Goal: Find specific page/section: Find specific page/section

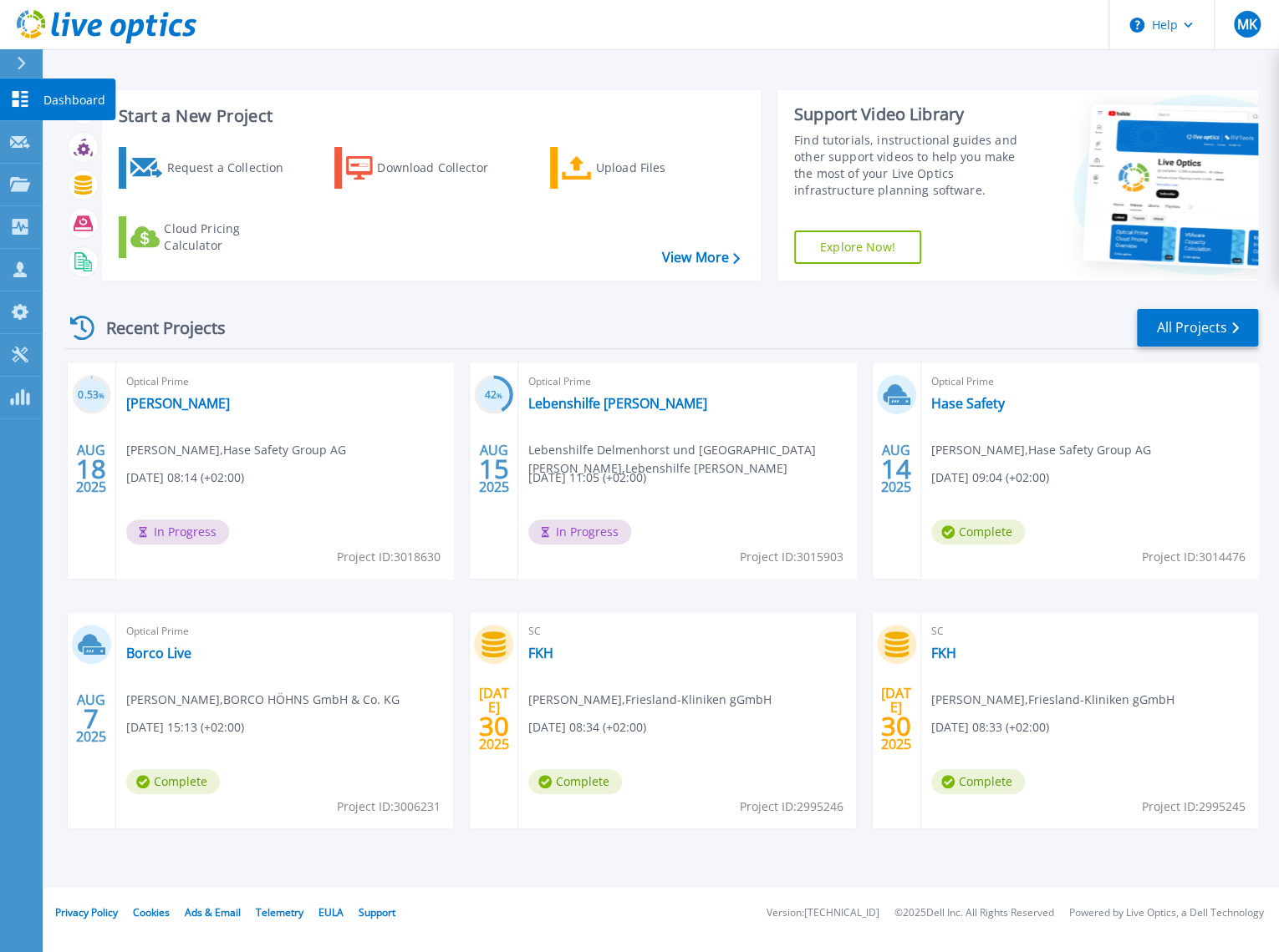
click at [14, 96] on icon at bounding box center [20, 98] width 15 height 15
click at [1216, 332] on link "All Projects" at bounding box center [1197, 327] width 121 height 38
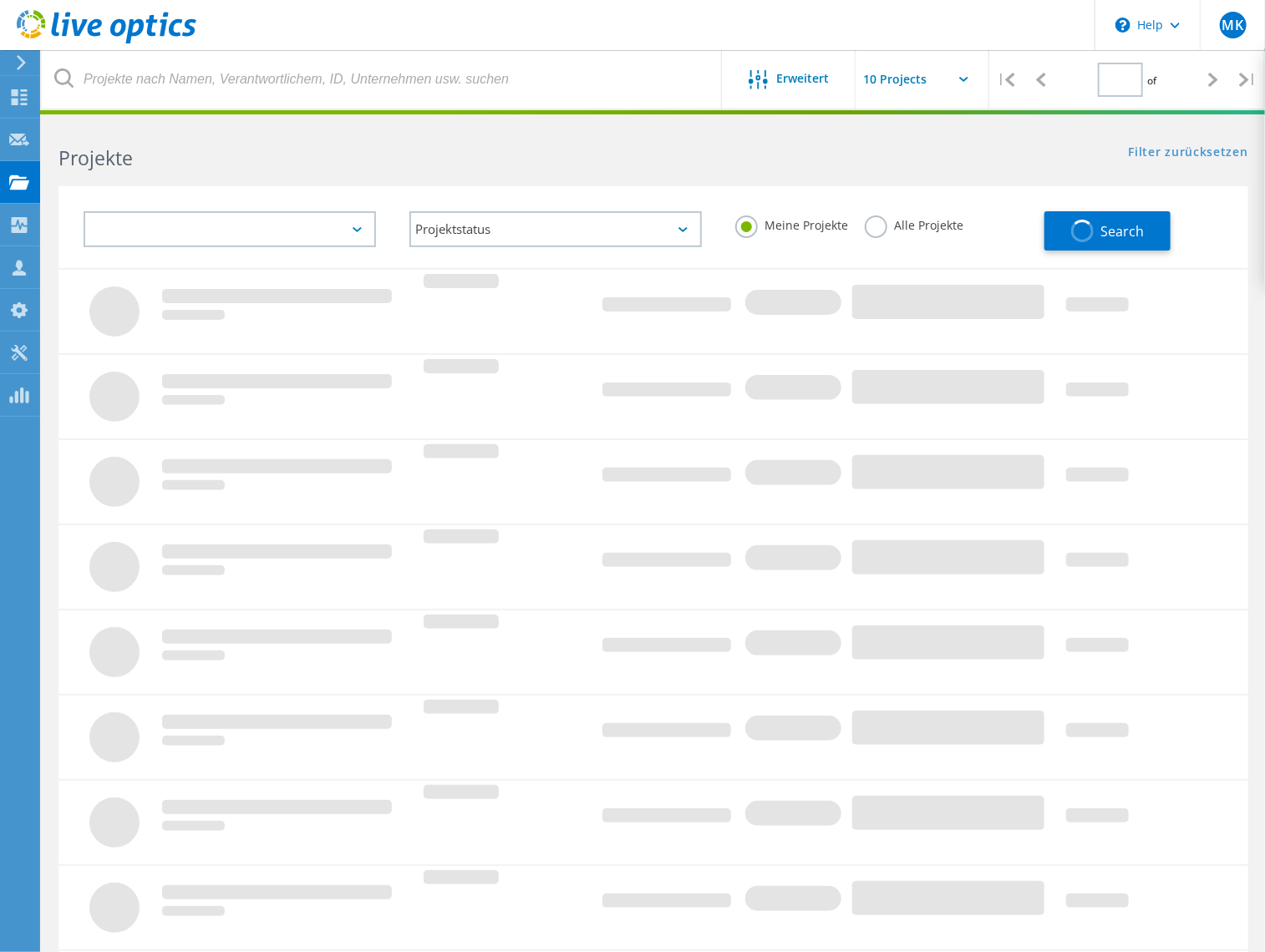
type input "1"
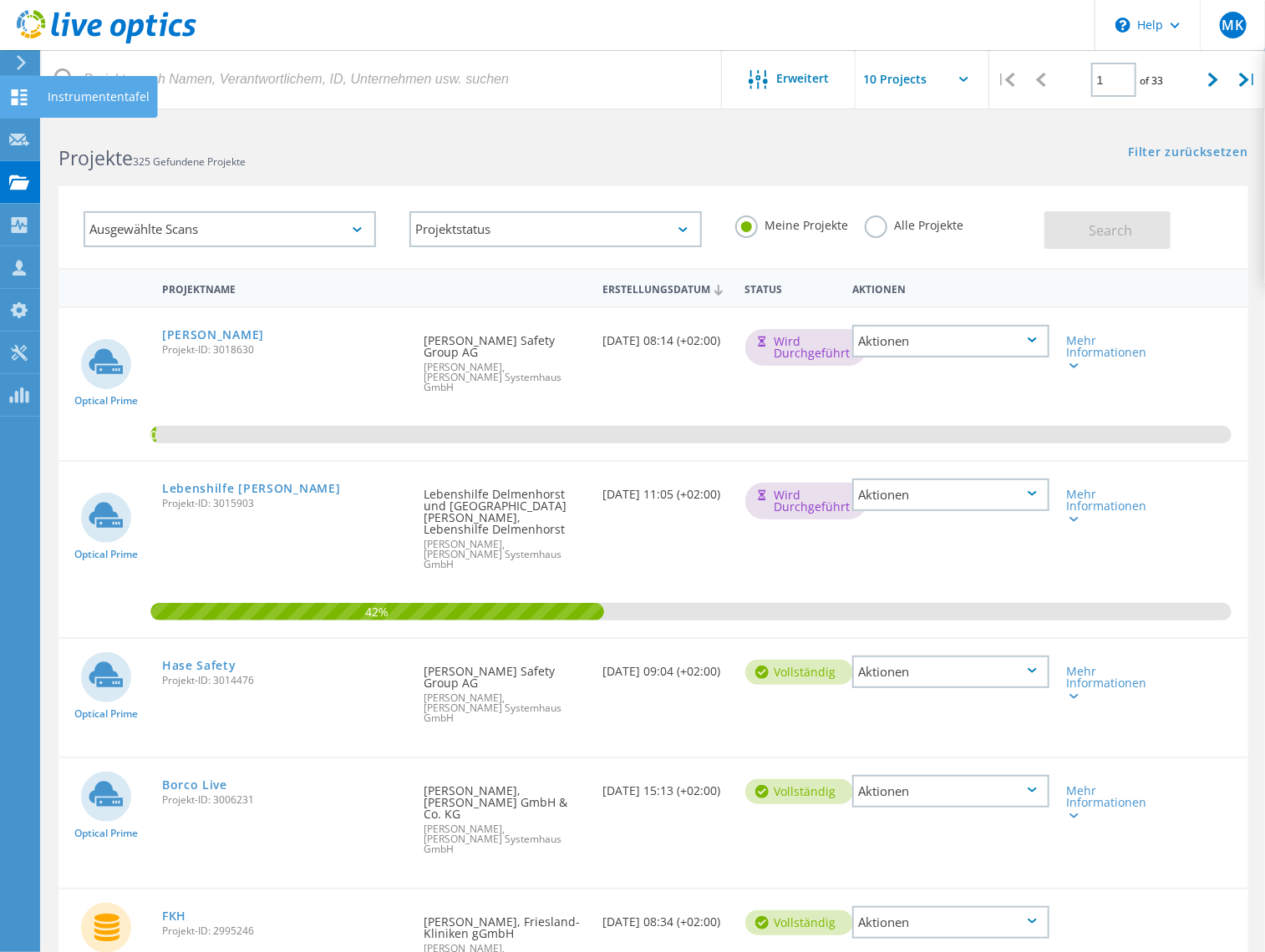
click at [16, 107] on div at bounding box center [19, 98] width 20 height 18
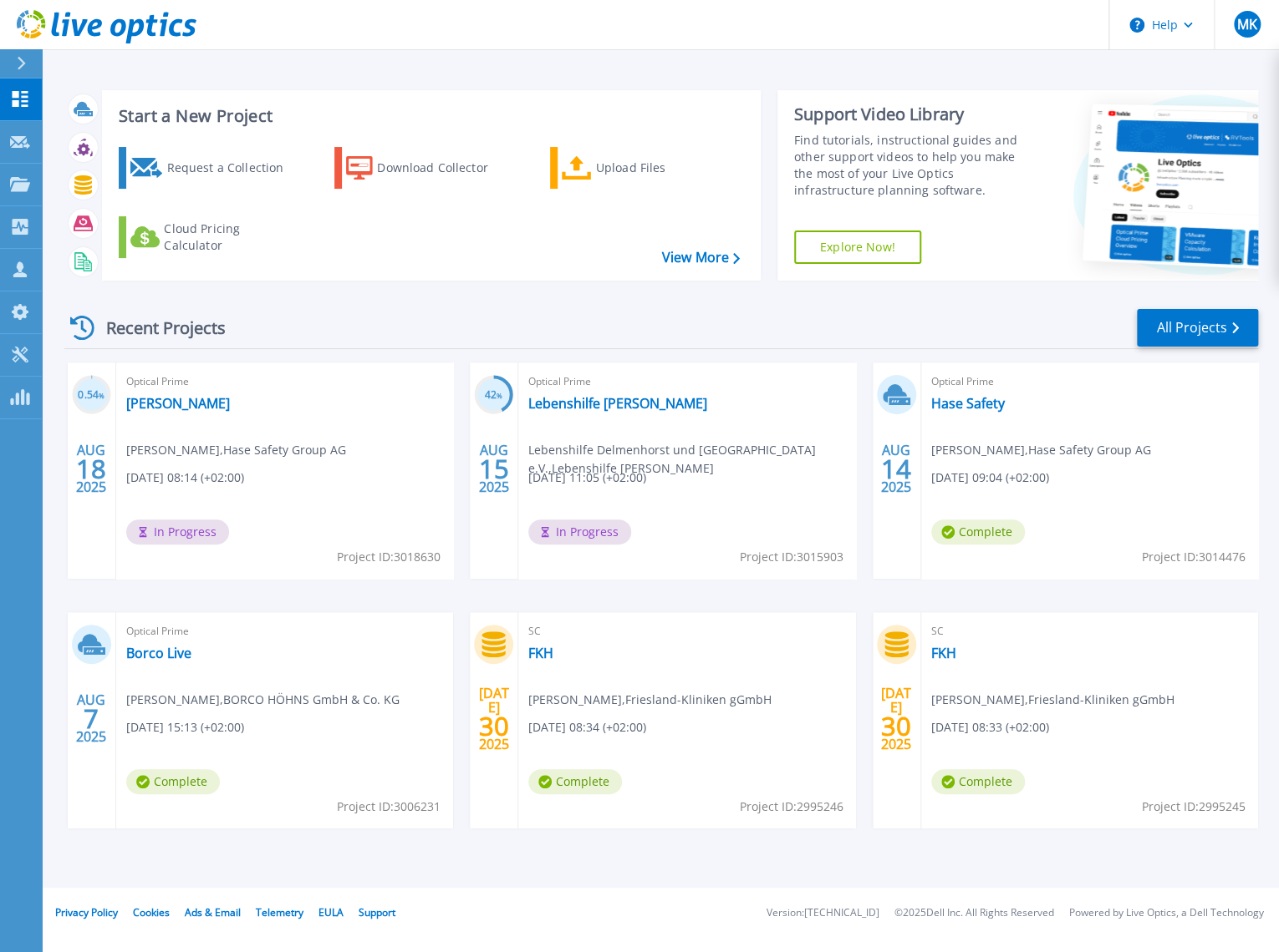
click at [602, 10] on header "Help MK Vertriebspartner [PERSON_NAME] [PERSON_NAME][EMAIL_ADDRESS][DOMAIN_NAME…" at bounding box center [640, 25] width 1279 height 50
